Goal: Task Accomplishment & Management: Manage account settings

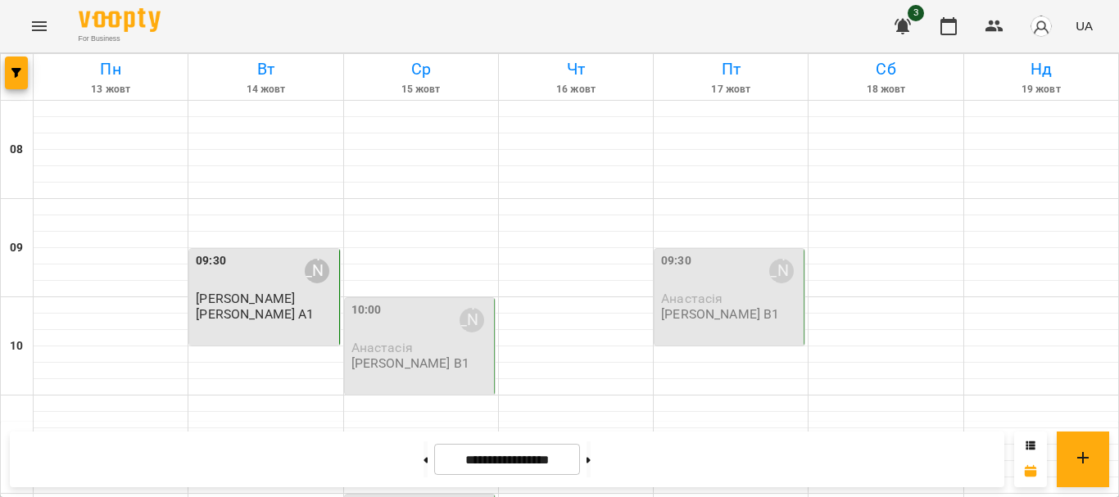
scroll to position [824, 0]
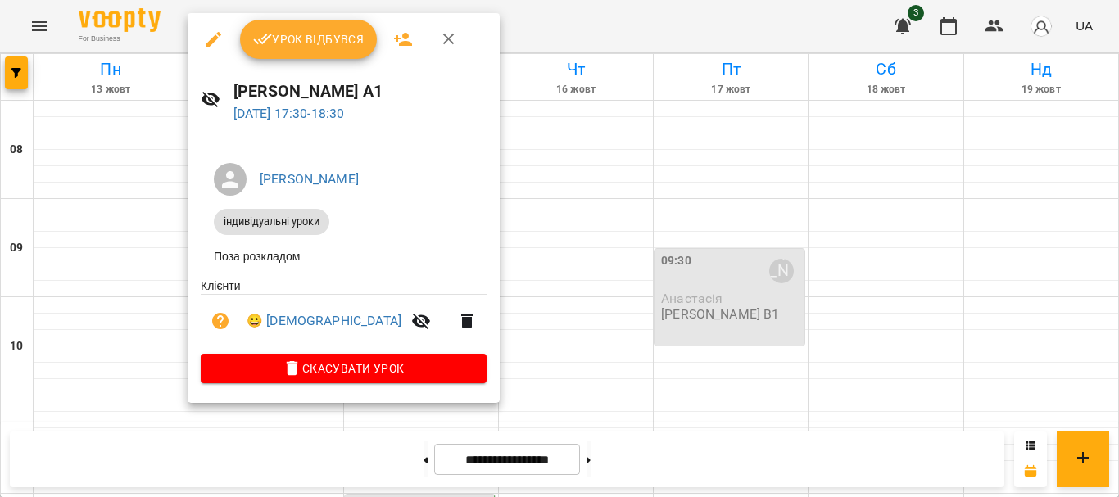
click at [296, 38] on span "Урок відбувся" at bounding box center [308, 39] width 111 height 20
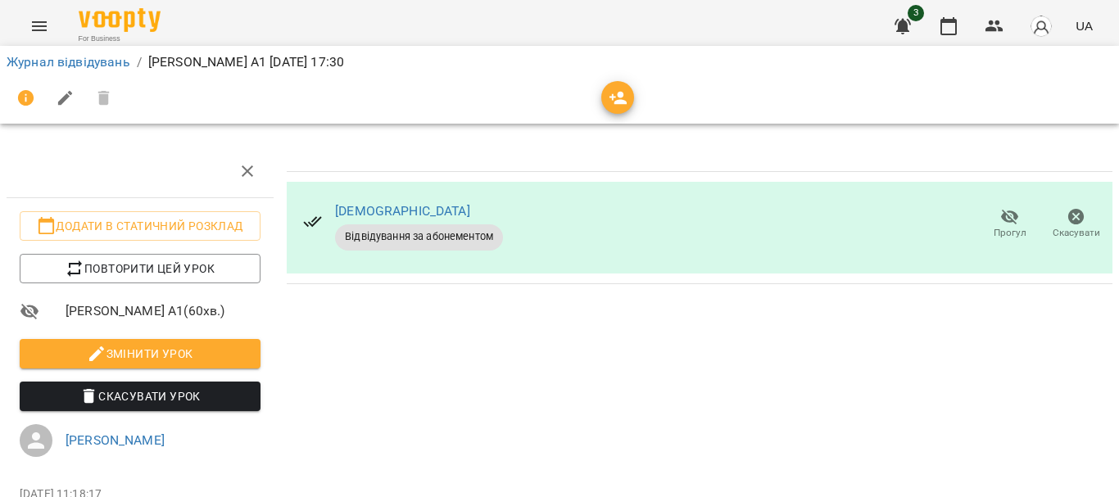
click at [29, 21] on button "Menu" at bounding box center [39, 26] width 39 height 39
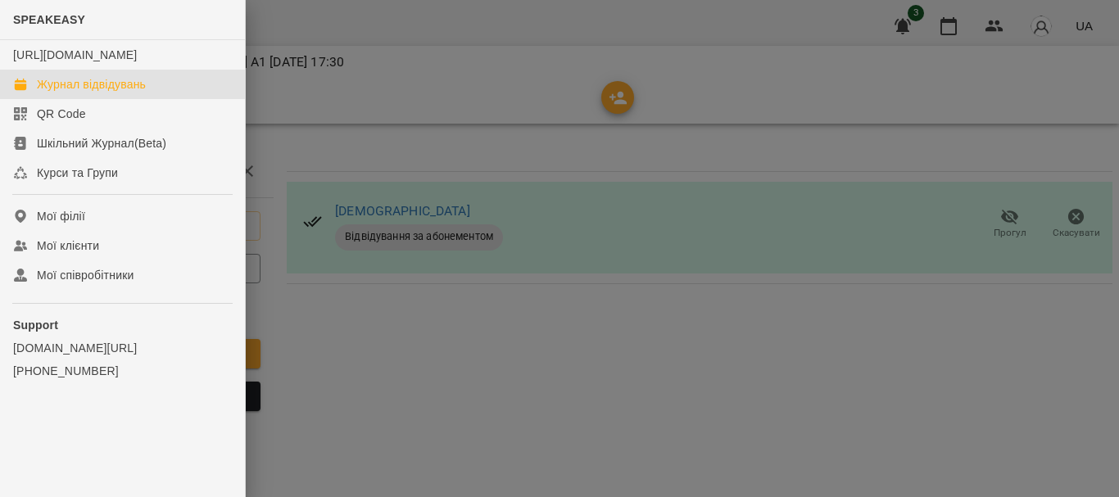
click at [78, 93] on div "Журнал відвідувань" at bounding box center [91, 84] width 109 height 16
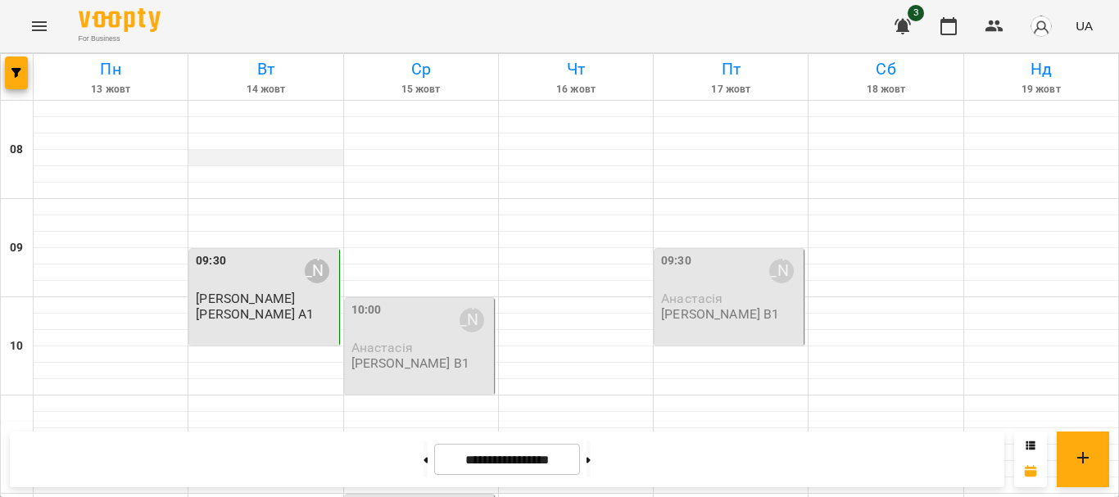
scroll to position [901, 0]
click at [20, 7] on button "Menu" at bounding box center [39, 26] width 39 height 39
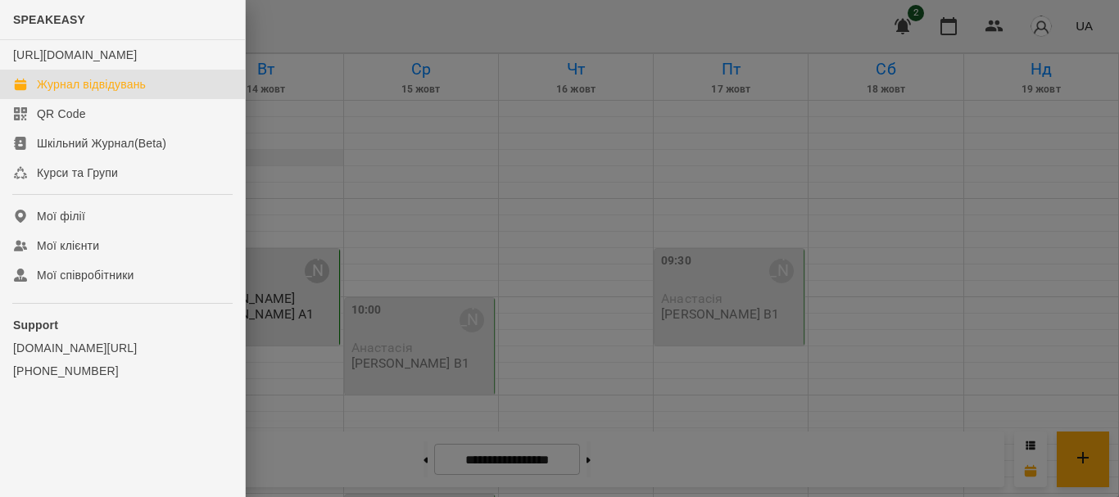
click at [319, 152] on div at bounding box center [559, 248] width 1119 height 497
